Goal: Check status: Check status

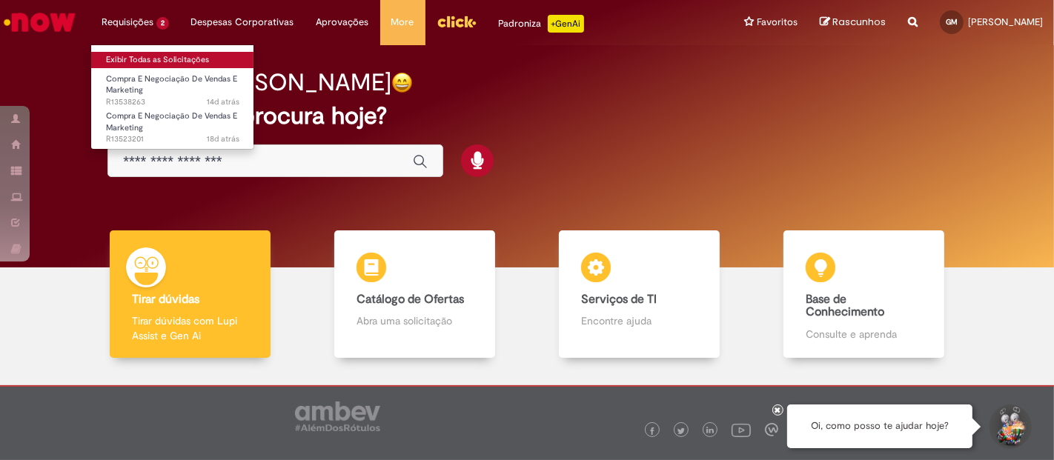
click at [139, 58] on link "Exibir Todas as Solicitações" at bounding box center [172, 60] width 163 height 16
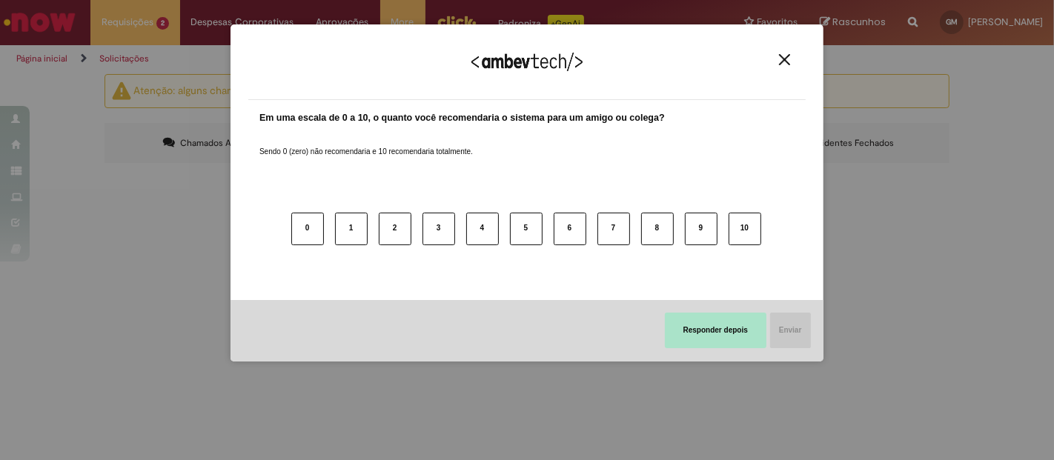
click at [743, 328] on button "Responder depois" at bounding box center [716, 331] width 102 height 36
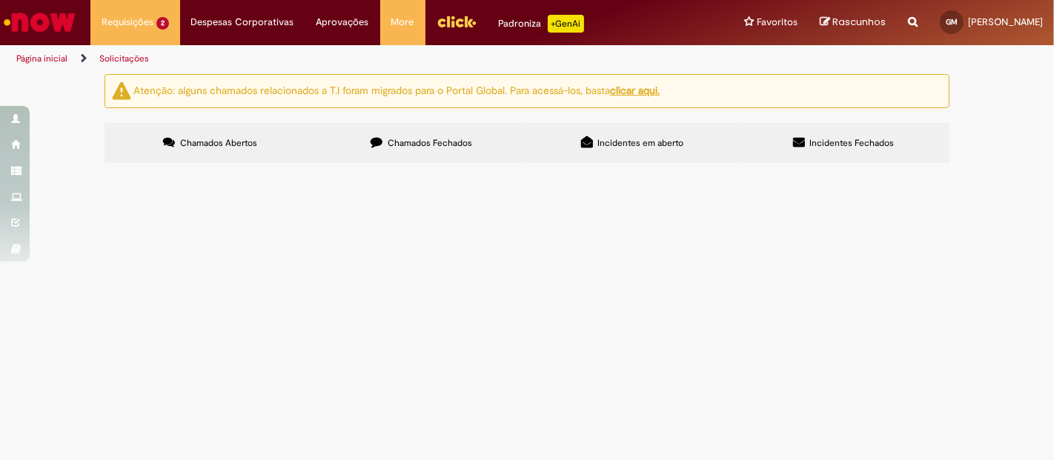
click at [0, 0] on div "Linhas 1 − 2 de 2" at bounding box center [0, 0] width 0 height 0
click at [0, 0] on span "Desenvolvimento de artes de Skol" at bounding box center [0, 0] width 0 height 0
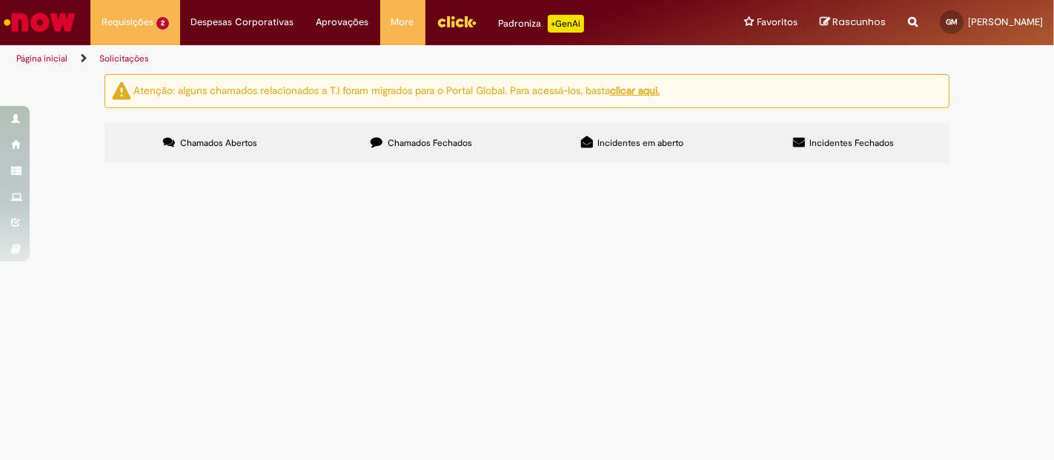
click at [452, 295] on main "Solicitações Atenção: alguns chamados relacionados a T.I foram migrados para o …" at bounding box center [527, 266] width 1054 height 387
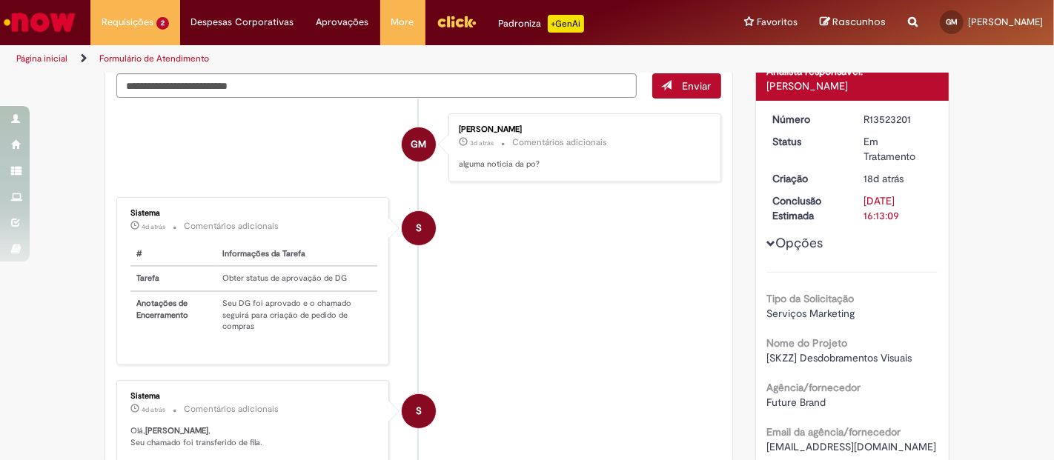
scroll to position [102, 0]
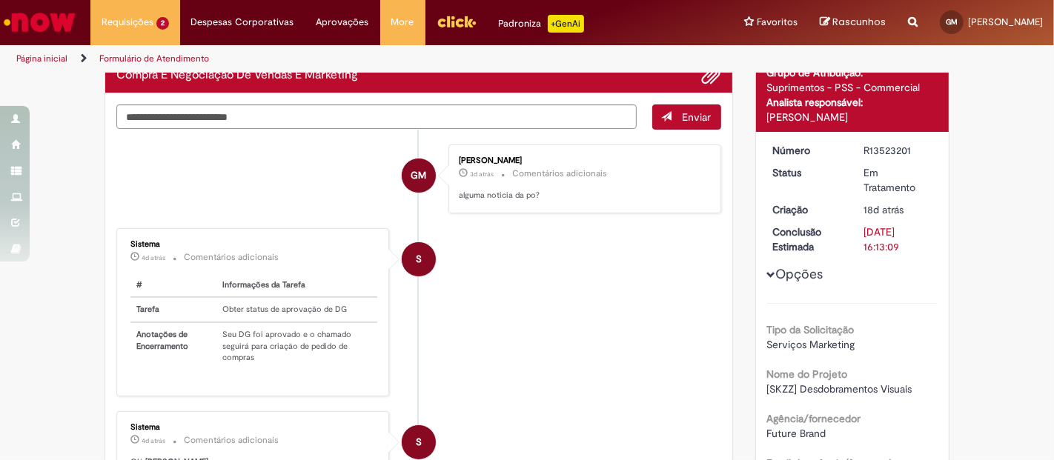
click at [0, 0] on button "Opções" at bounding box center [0, 0] width 0 height 0
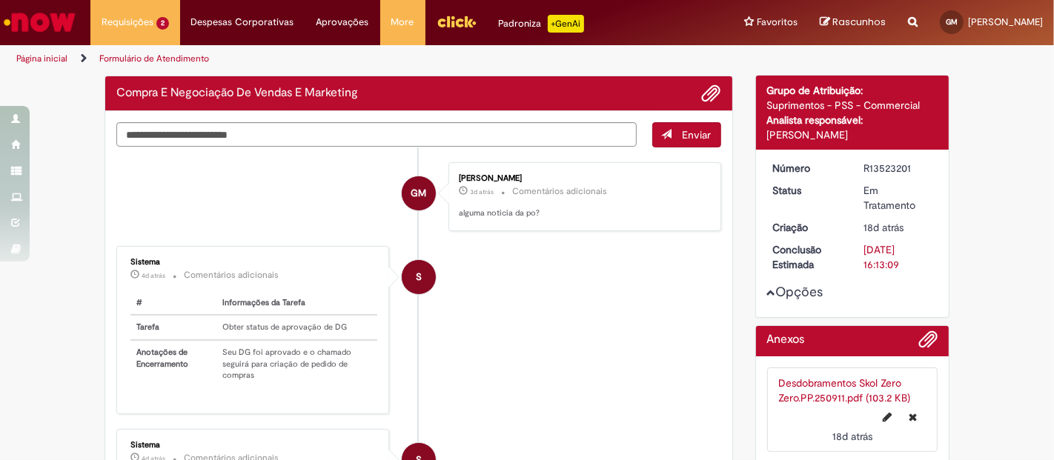
scroll to position [83, 0]
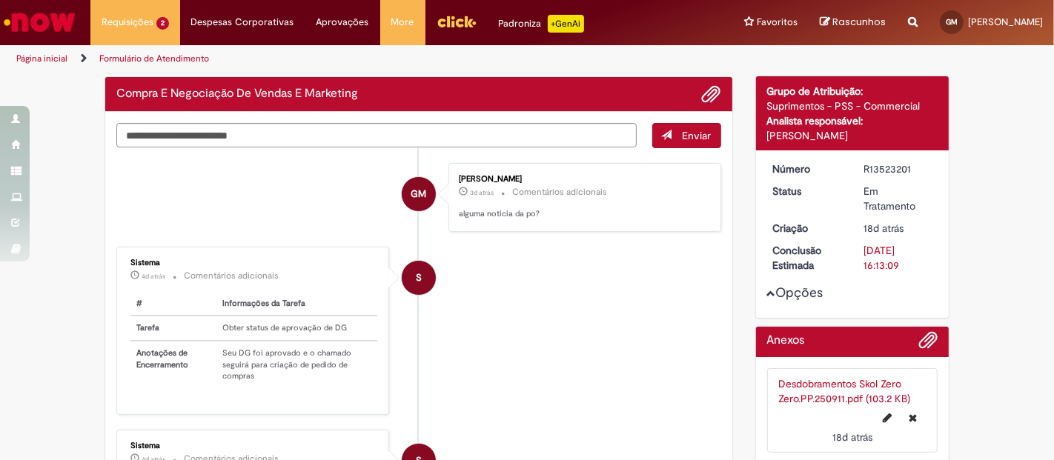
click at [768, 285] on div "Opções" at bounding box center [852, 234] width 171 height 145
click at [0, 0] on button "Opções" at bounding box center [0, 0] width 0 height 0
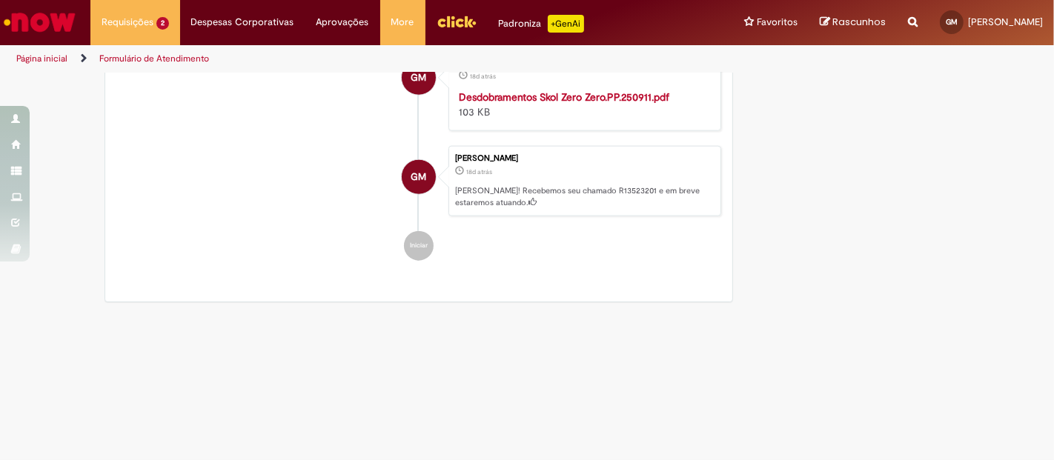
scroll to position [1570, 0]
